Goal: Task Accomplishment & Management: Manage account settings

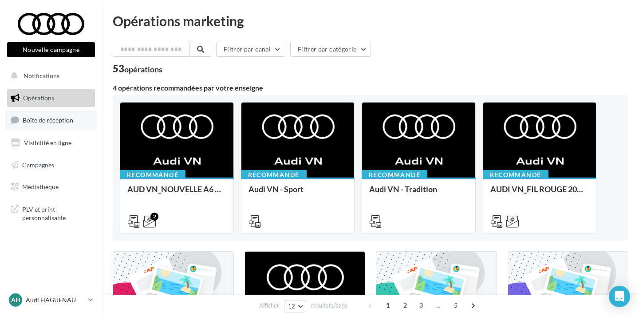
click at [77, 117] on link "Boîte de réception" at bounding box center [50, 119] width 91 height 19
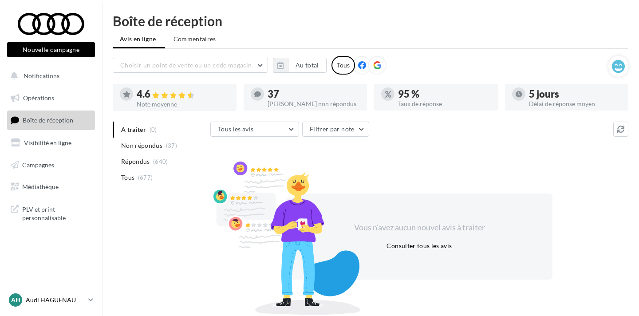
click at [72, 298] on p "Audi HAGUENAU" at bounding box center [55, 300] width 59 height 9
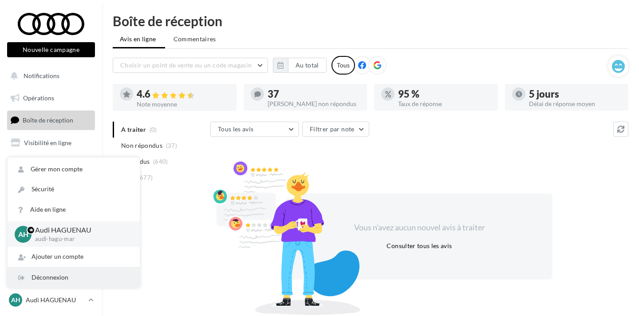
click at [71, 280] on div "Déconnexion" at bounding box center [74, 278] width 132 height 20
